Goal: Task Accomplishment & Management: Manage account settings

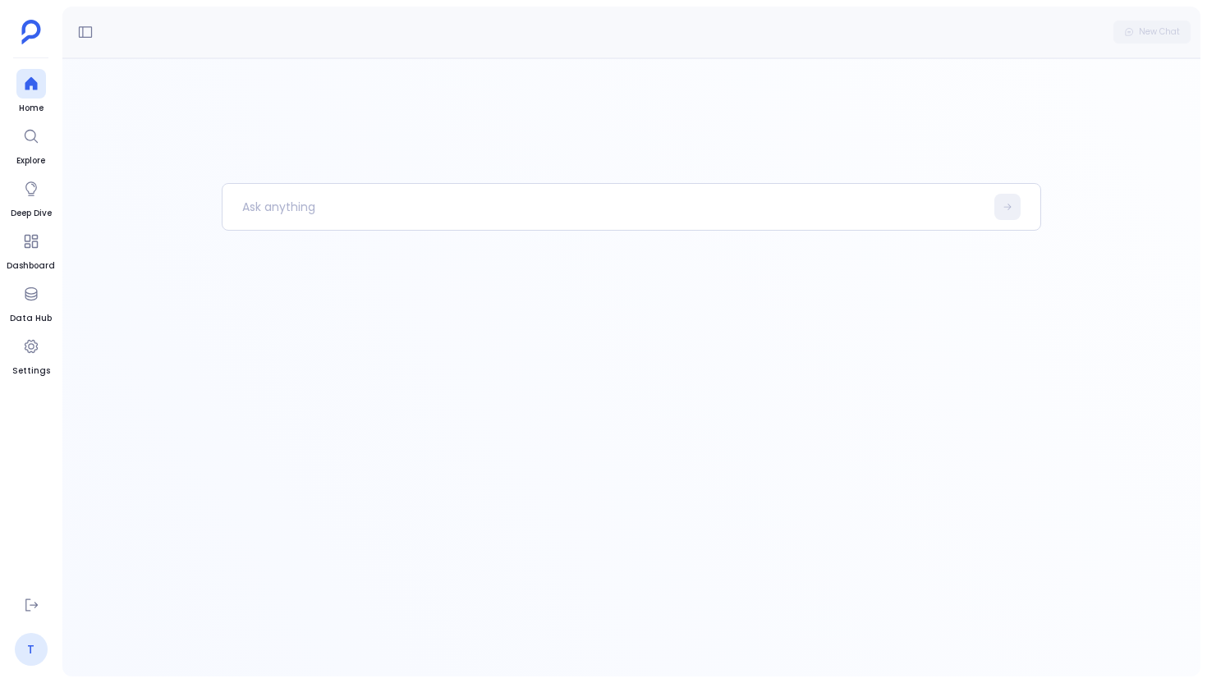
click at [25, 642] on link "T" at bounding box center [31, 649] width 33 height 33
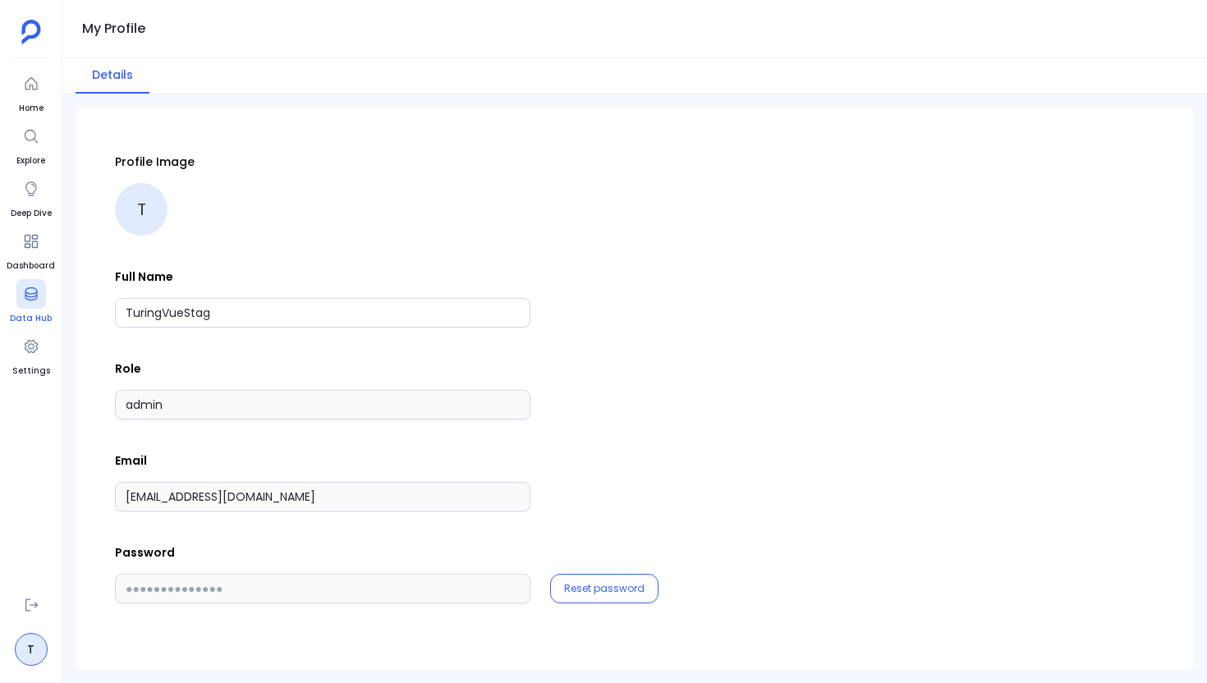
click at [30, 294] on icon at bounding box center [31, 293] width 12 height 13
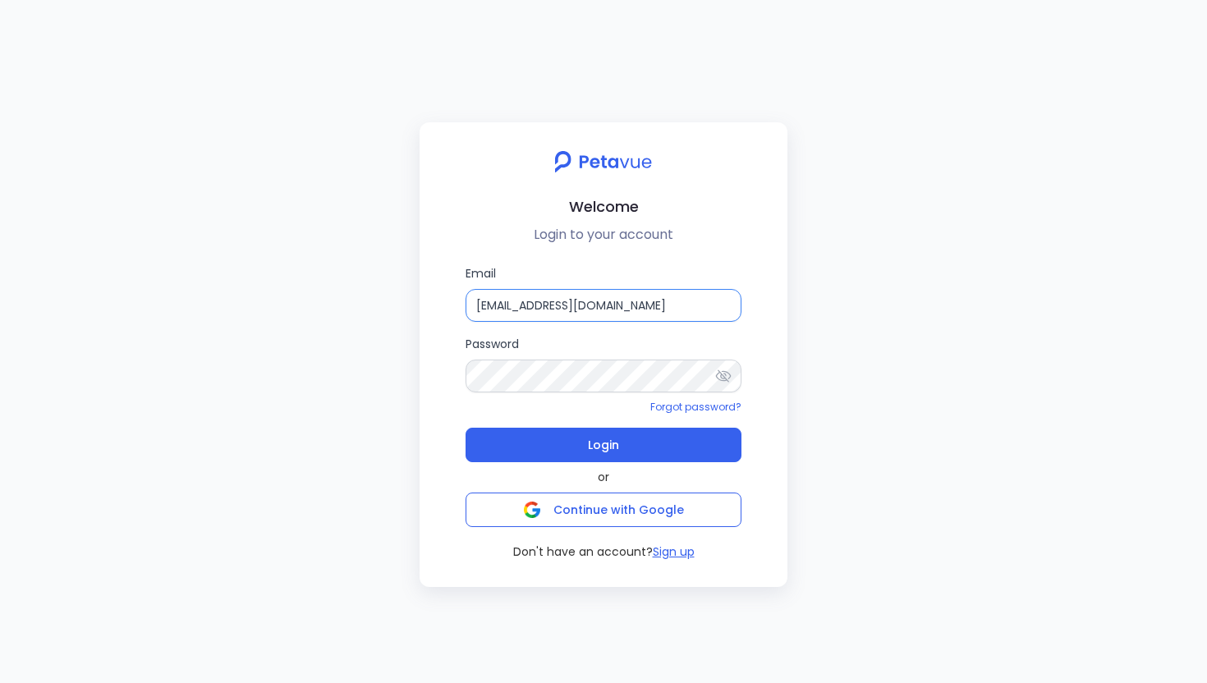
click at [669, 307] on input "support+turingvue@petavue.com" at bounding box center [604, 305] width 276 height 33
type input "support+gsgongmasked@petavue.com"
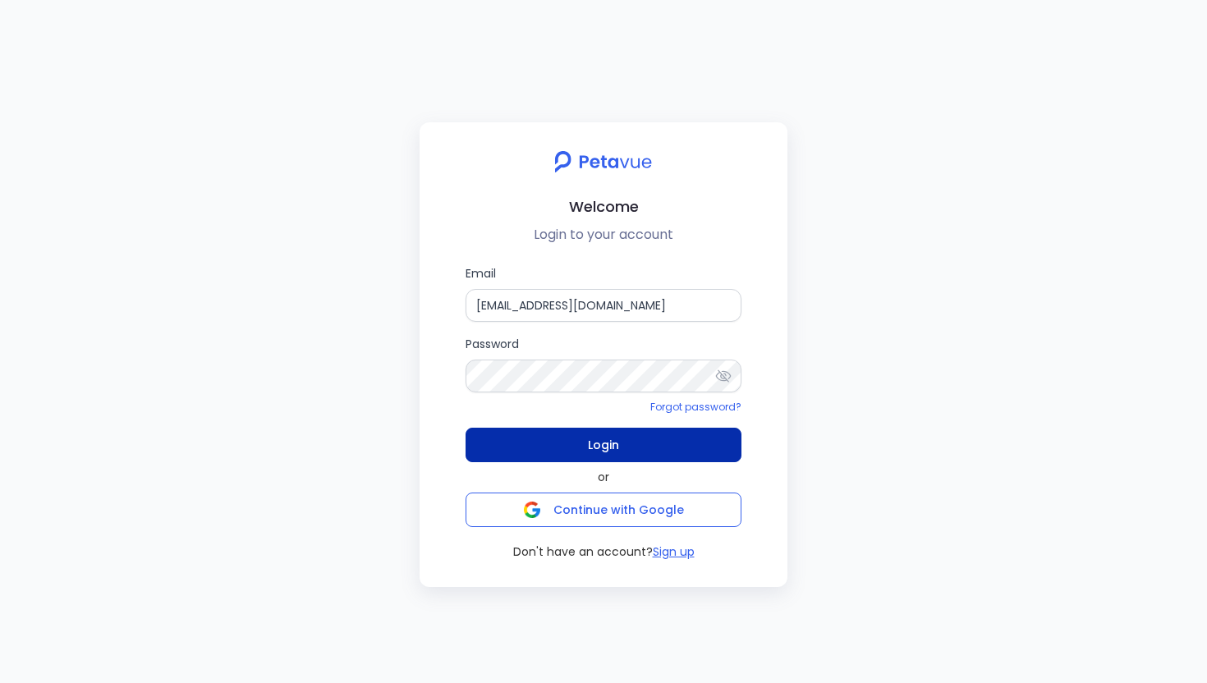
click at [603, 454] on span "Login" at bounding box center [603, 445] width 31 height 23
